Goal: Navigation & Orientation: Find specific page/section

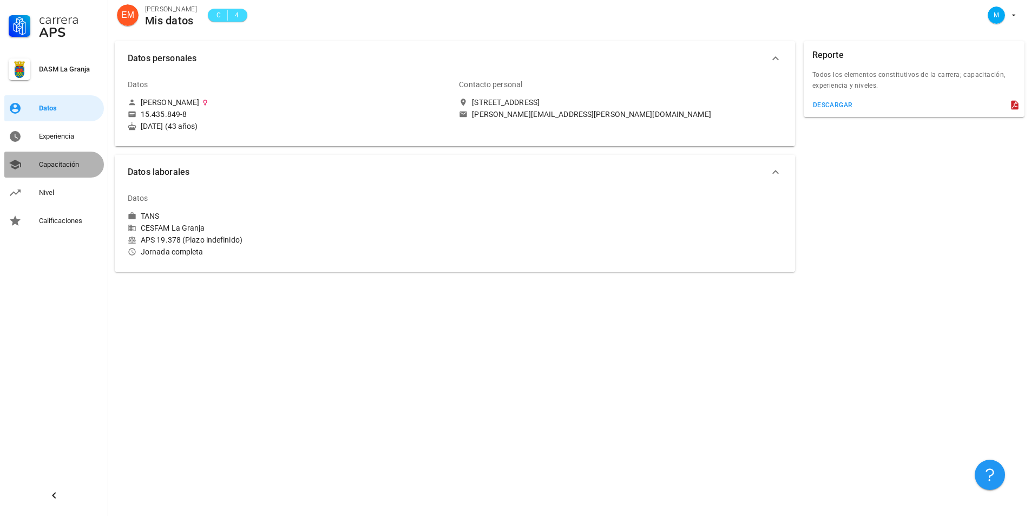
click at [68, 165] on div "Capacitación" at bounding box center [69, 164] width 61 height 9
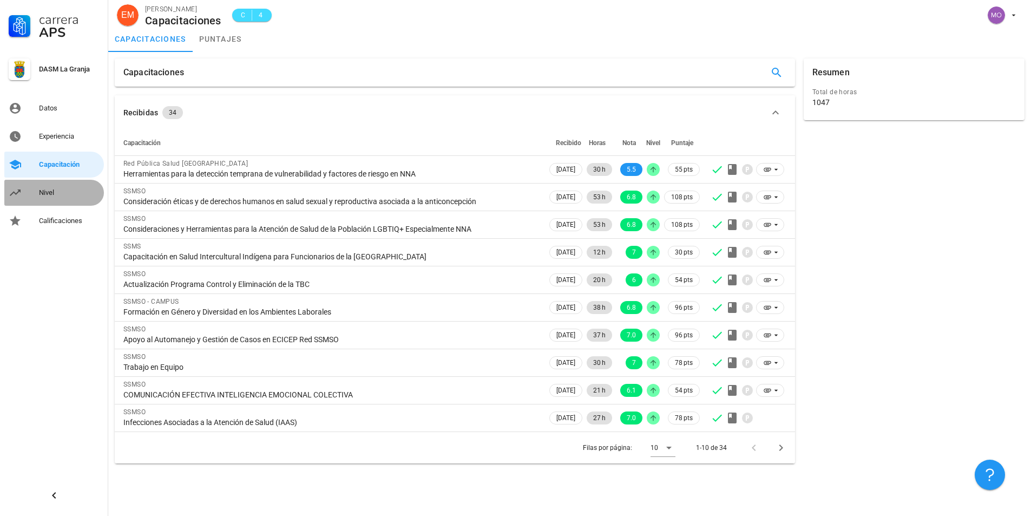
click at [55, 195] on div "Nivel" at bounding box center [69, 192] width 61 height 9
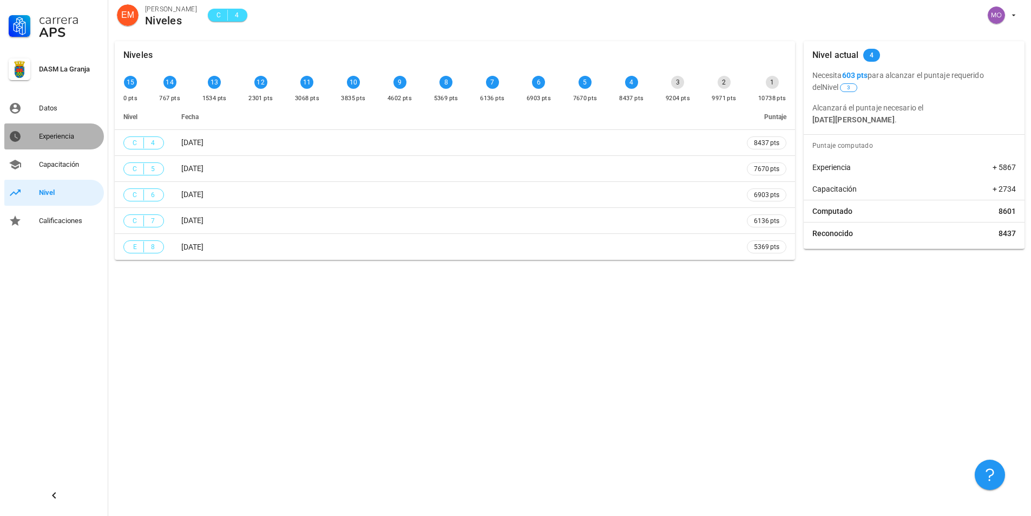
click at [49, 135] on div "Experiencia" at bounding box center [69, 136] width 61 height 9
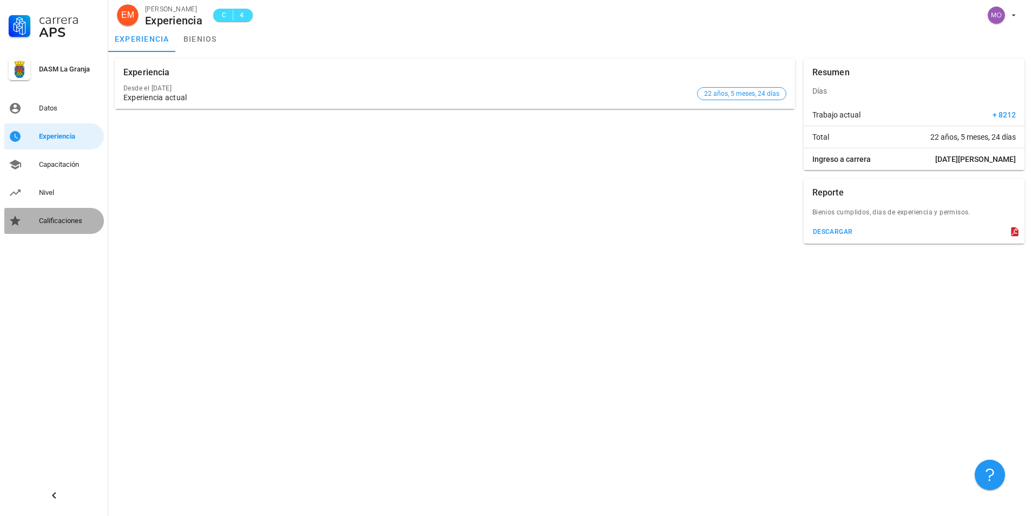
click at [47, 224] on div "Calificaciones" at bounding box center [69, 221] width 61 height 9
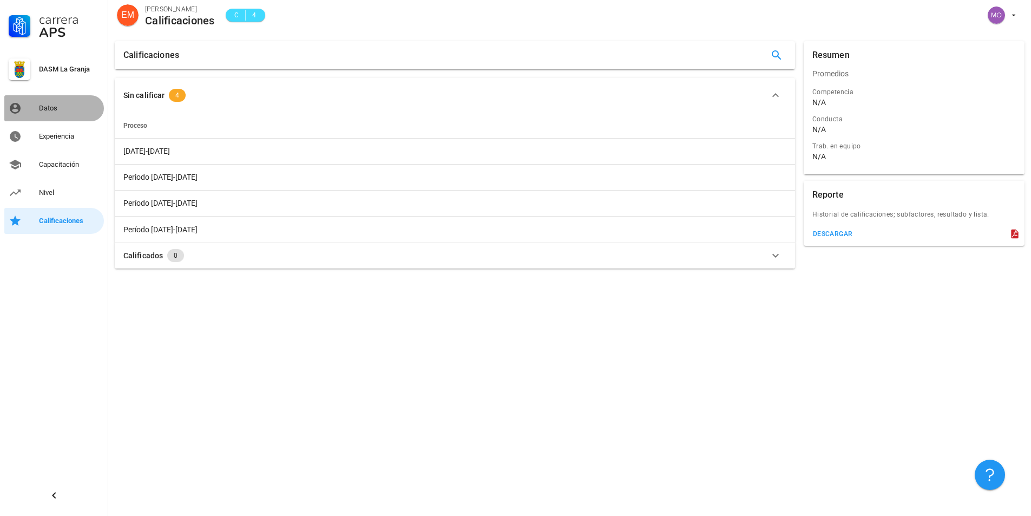
click at [40, 109] on div "Datos" at bounding box center [69, 108] width 61 height 9
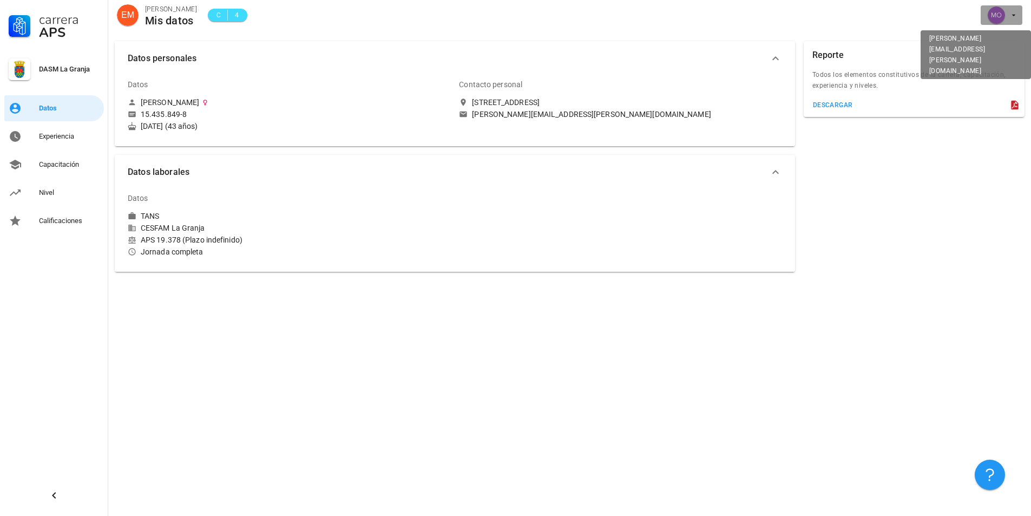
click at [994, 11] on div "avatar" at bounding box center [996, 14] width 17 height 17
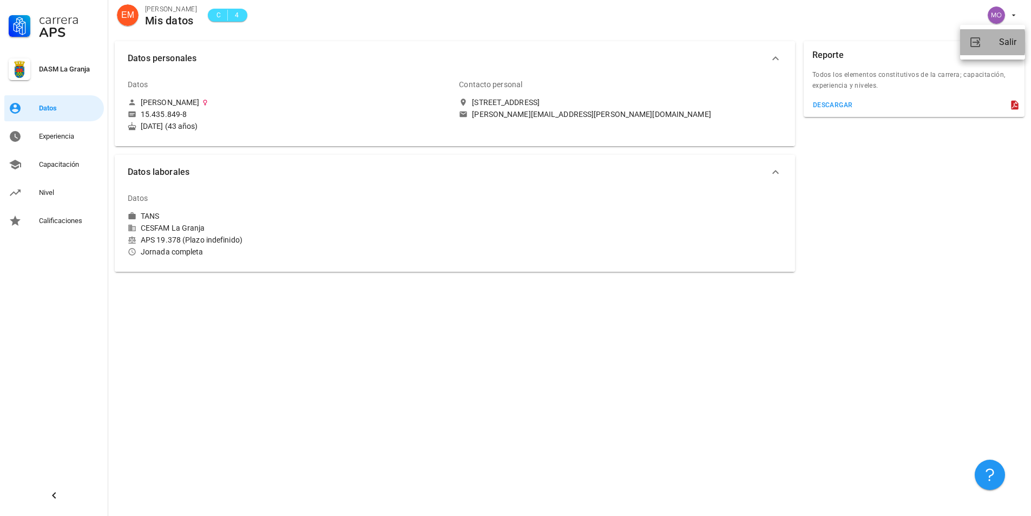
click at [1006, 40] on div "Salir" at bounding box center [1007, 42] width 17 height 22
